Goal: Task Accomplishment & Management: Manage account settings

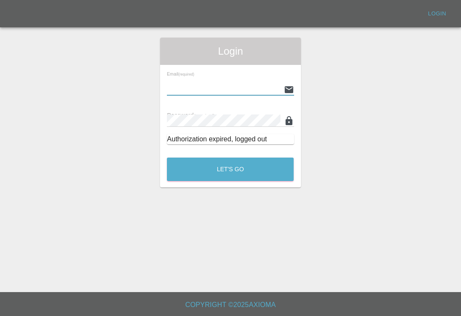
type input "[EMAIL_ADDRESS][DOMAIN_NAME]"
click at [230, 169] on button "Let's Go" at bounding box center [230, 169] width 127 height 23
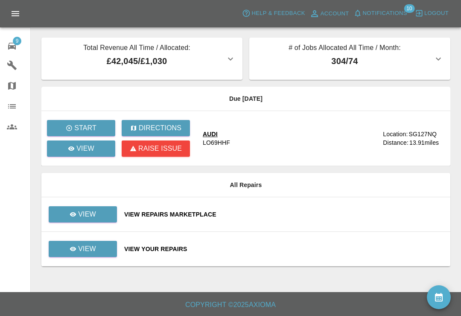
scroll to position [3, 0]
click at [440, 295] on icon "availability" at bounding box center [439, 297] width 8 height 9
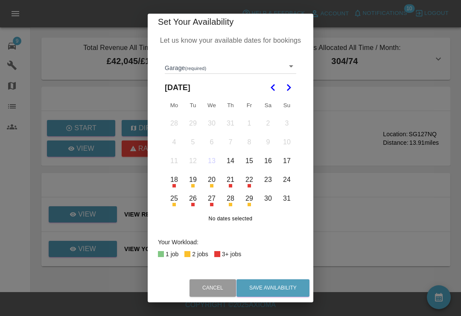
scroll to position [5, 0]
click at [289, 91] on icon "Go to the Next Month" at bounding box center [288, 88] width 10 height 10
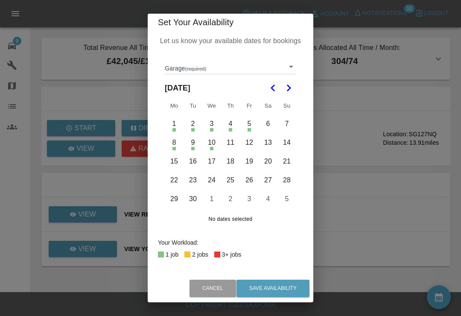
click at [292, 68] on body "Axioma Help & Feedback Account Notifications 10 Logout 9 Repair home Garages Ma…" at bounding box center [230, 158] width 461 height 316
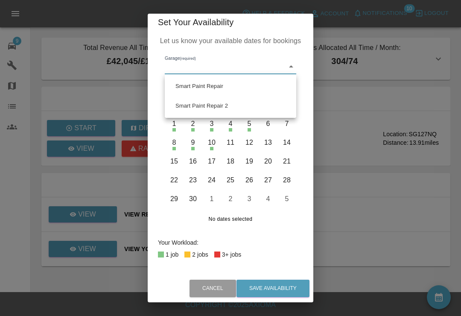
click at [237, 86] on li "Smart Paint Repair" at bounding box center [230, 86] width 127 height 20
type input "679a0979904d91245c525316"
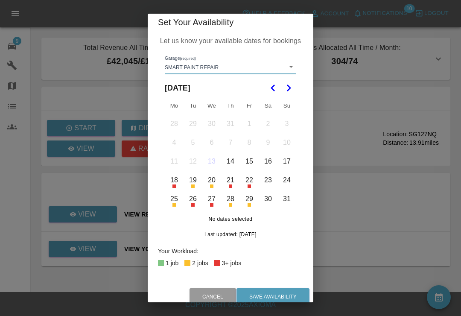
click at [291, 91] on icon "Go to the Next Month" at bounding box center [288, 88] width 10 height 10
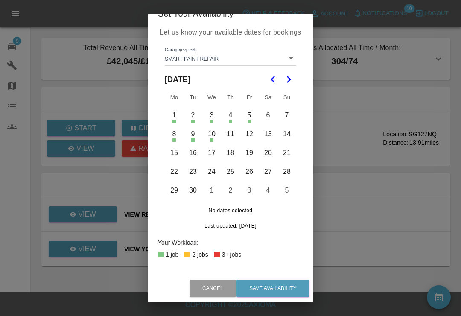
scroll to position [13, 0]
click at [230, 137] on button "11" at bounding box center [231, 135] width 18 height 18
click at [248, 134] on button "12" at bounding box center [249, 135] width 18 height 18
click at [177, 155] on button "15" at bounding box center [174, 153] width 18 height 18
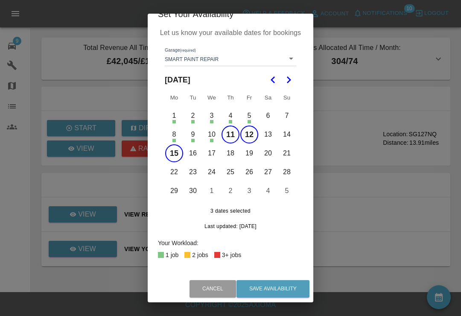
click at [196, 152] on button "16" at bounding box center [193, 153] width 18 height 18
click at [214, 156] on button "17" at bounding box center [212, 153] width 18 height 18
click at [233, 156] on button "18" at bounding box center [231, 153] width 18 height 18
click at [257, 155] on button "19" at bounding box center [249, 153] width 18 height 18
click at [277, 204] on div "[DATE] Mo Tu We Th Fr Sa Su 1 2 3 4 5 6 7 8 9 10 11 12 13 14 15 16 17 18 19 20 …" at bounding box center [230, 150] width 131 height 161
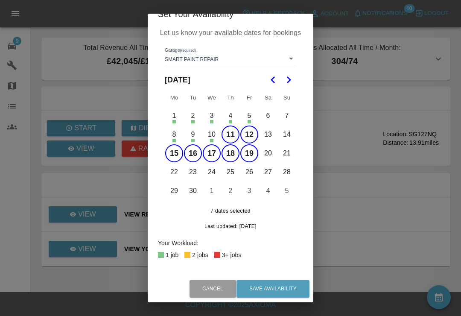
click at [178, 178] on button "22" at bounding box center [174, 172] width 18 height 18
click at [198, 173] on button "23" at bounding box center [193, 172] width 18 height 18
click at [214, 175] on button "24" at bounding box center [212, 172] width 18 height 18
click at [231, 175] on button "25" at bounding box center [231, 172] width 18 height 18
click at [250, 176] on button "26" at bounding box center [249, 172] width 18 height 18
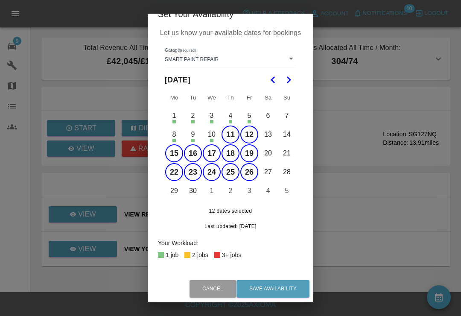
click at [175, 193] on button "29" at bounding box center [174, 191] width 18 height 18
click at [194, 193] on button "30" at bounding box center [193, 191] width 18 height 18
click at [213, 191] on button "1" at bounding box center [212, 191] width 18 height 18
click at [233, 193] on button "2" at bounding box center [231, 191] width 18 height 18
click at [252, 190] on button "3" at bounding box center [249, 191] width 18 height 18
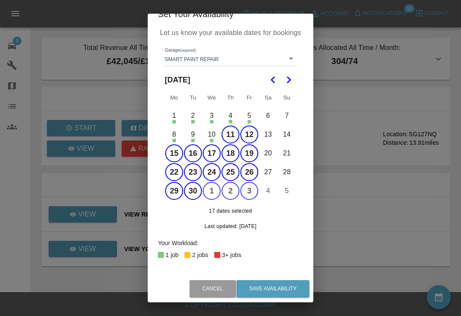
click at [213, 120] on button "3" at bounding box center [212, 116] width 18 height 18
click at [228, 121] on button "4" at bounding box center [231, 116] width 18 height 18
click at [211, 120] on button "3" at bounding box center [212, 116] width 18 height 18
click at [249, 114] on button "5" at bounding box center [249, 116] width 18 height 18
click at [283, 286] on button "Save Availability" at bounding box center [273, 289] width 73 height 18
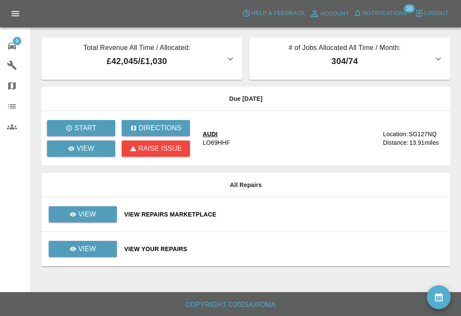
scroll to position [0, 0]
click at [441, 299] on icon "availability" at bounding box center [439, 297] width 10 height 10
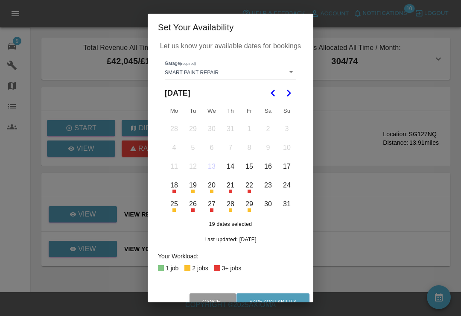
click at [289, 73] on body "Axioma Help & Feedback Account Notifications 10 Logout 9 Repair home Garages Ma…" at bounding box center [230, 158] width 461 height 316
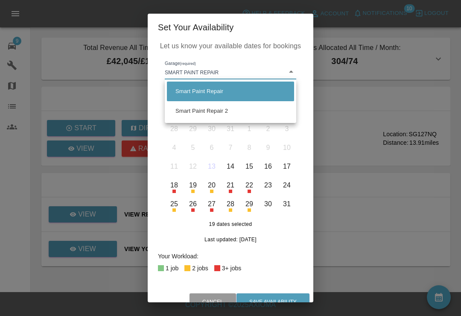
click at [251, 114] on li "Smart Paint Repair 2" at bounding box center [230, 111] width 127 height 20
type input "68777e42aa6a988063456d0d"
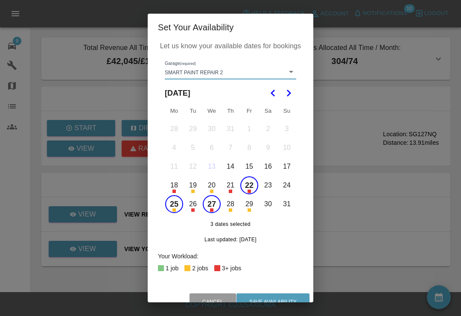
click at [289, 92] on polygon "Go to the Next Month" at bounding box center [289, 93] width 4 height 7
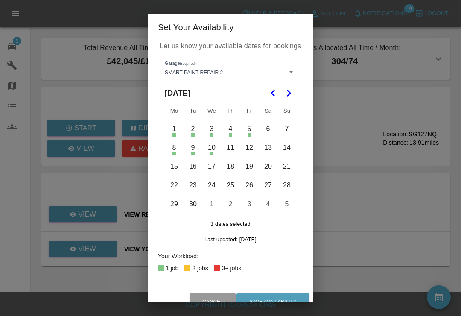
click at [177, 155] on button "8" at bounding box center [174, 148] width 18 height 18
click at [194, 149] on button "9" at bounding box center [193, 148] width 18 height 18
click at [214, 151] on button "10" at bounding box center [212, 148] width 18 height 18
click at [230, 149] on button "11" at bounding box center [231, 148] width 18 height 18
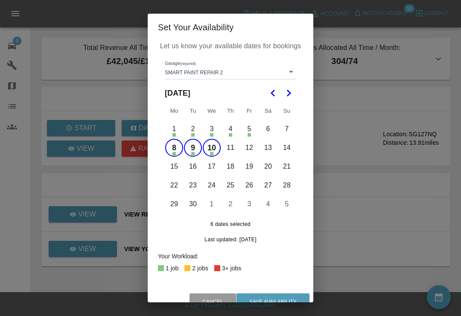
click at [231, 149] on button "11" at bounding box center [231, 148] width 18 height 18
click at [250, 147] on button "12" at bounding box center [249, 148] width 18 height 18
click at [175, 168] on button "15" at bounding box center [174, 167] width 18 height 18
click at [195, 170] on button "16" at bounding box center [193, 167] width 18 height 18
click at [216, 165] on button "17" at bounding box center [212, 167] width 18 height 18
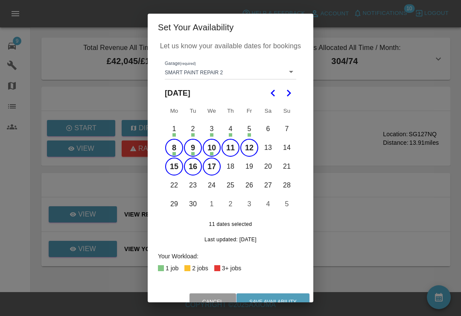
click at [232, 169] on button "18" at bounding box center [231, 167] width 18 height 18
click at [232, 168] on button "18" at bounding box center [231, 167] width 18 height 18
click at [232, 166] on button "18" at bounding box center [231, 167] width 18 height 18
click at [231, 166] on button "18" at bounding box center [231, 167] width 18 height 18
click at [234, 168] on button "18" at bounding box center [231, 167] width 18 height 18
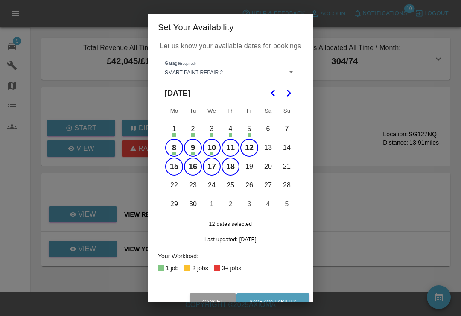
click at [254, 167] on button "19" at bounding box center [249, 167] width 18 height 18
click at [176, 189] on button "22" at bounding box center [174, 185] width 18 height 18
click at [194, 190] on button "23" at bounding box center [193, 185] width 18 height 18
click at [216, 189] on button "24" at bounding box center [212, 185] width 18 height 18
click at [233, 184] on button "25" at bounding box center [231, 185] width 18 height 18
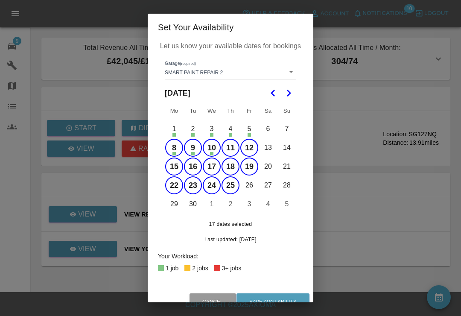
click at [233, 184] on button "25" at bounding box center [231, 185] width 18 height 18
click at [233, 188] on button "25" at bounding box center [231, 185] width 18 height 18
click at [250, 186] on button "26" at bounding box center [249, 185] width 18 height 18
click at [174, 205] on button "29" at bounding box center [174, 204] width 18 height 18
click at [192, 208] on button "30" at bounding box center [193, 204] width 18 height 18
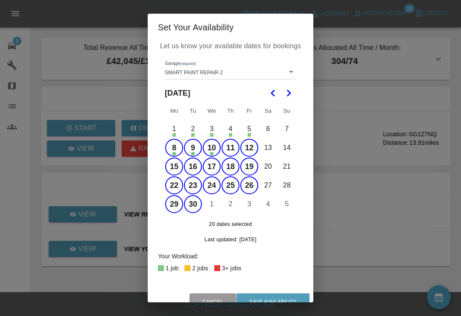
click at [209, 207] on button "1" at bounding box center [212, 204] width 18 height 18
click at [231, 205] on button "2" at bounding box center [231, 204] width 18 height 18
click at [252, 203] on button "3" at bounding box center [249, 204] width 18 height 18
click at [286, 296] on button "Save Availability" at bounding box center [273, 302] width 73 height 18
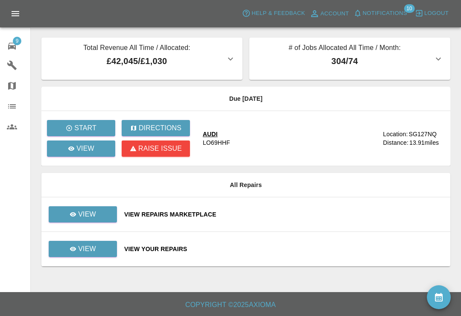
click at [12, 51] on icon at bounding box center [12, 46] width 10 height 10
click at [362, 18] on button "Notifications" at bounding box center [380, 13] width 58 height 13
